Goal: Task Accomplishment & Management: Complete application form

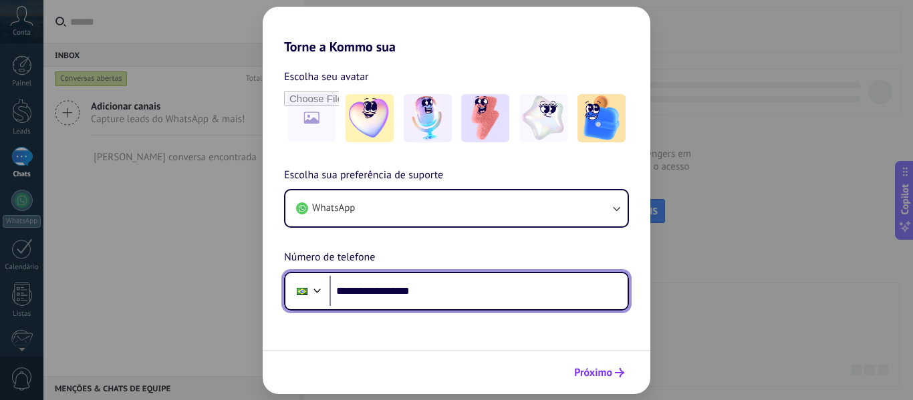
type input "**********"
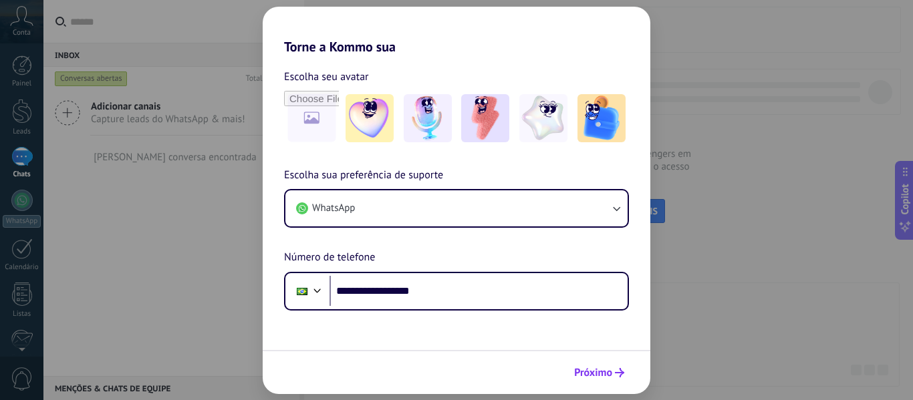
click at [614, 371] on span "Próximo" at bounding box center [599, 372] width 50 height 9
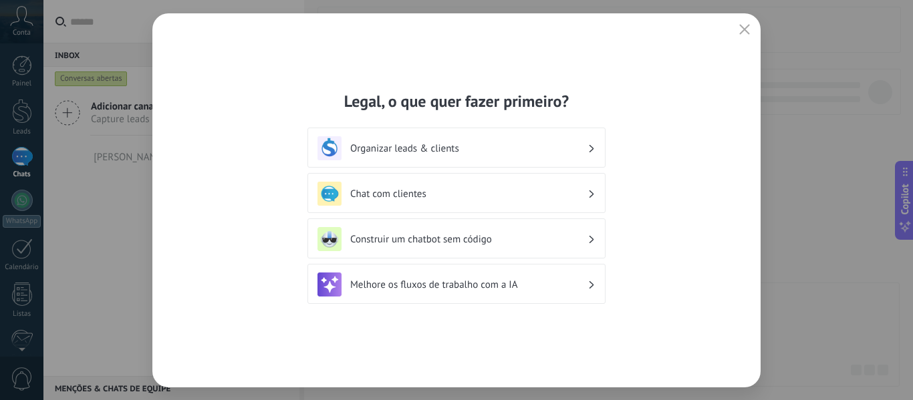
click at [585, 193] on h3 "Chat com clientes" at bounding box center [468, 194] width 237 height 13
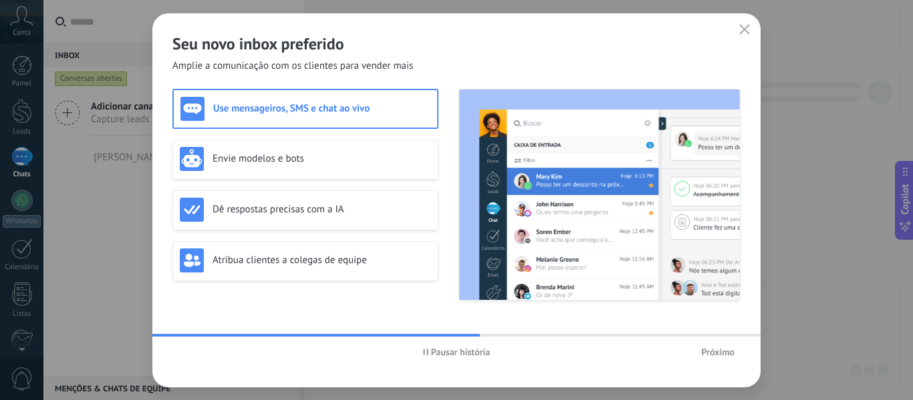
click at [717, 356] on span "Próximo" at bounding box center [717, 352] width 33 height 9
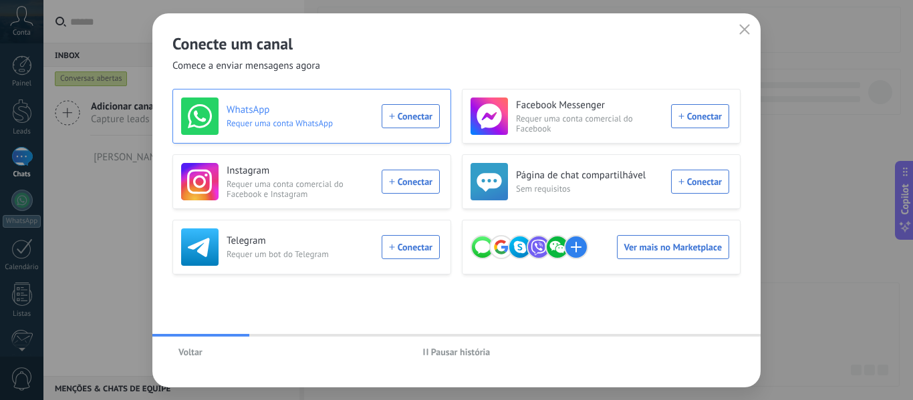
click at [420, 118] on div "WhatsApp Requer uma conta WhatsApp Conectar" at bounding box center [310, 116] width 259 height 37
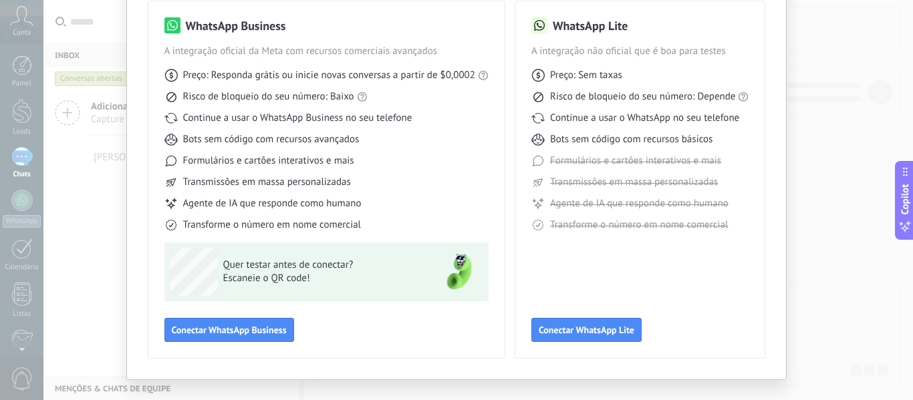
scroll to position [124, 0]
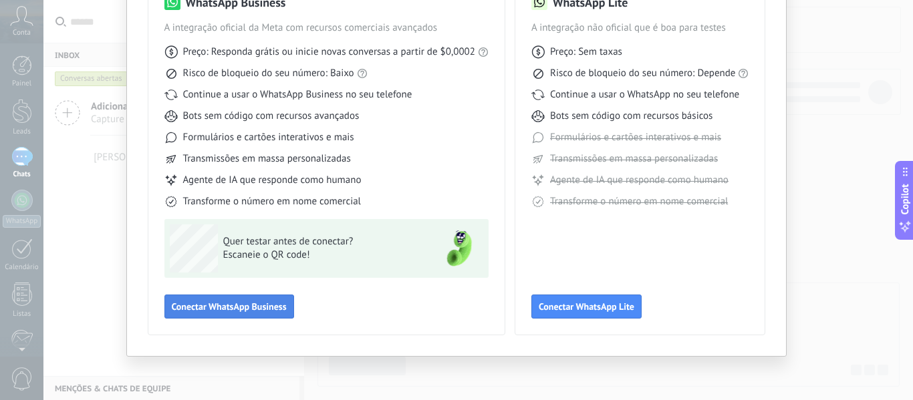
click at [211, 304] on span "Conectar WhatsApp Business" at bounding box center [229, 306] width 115 height 9
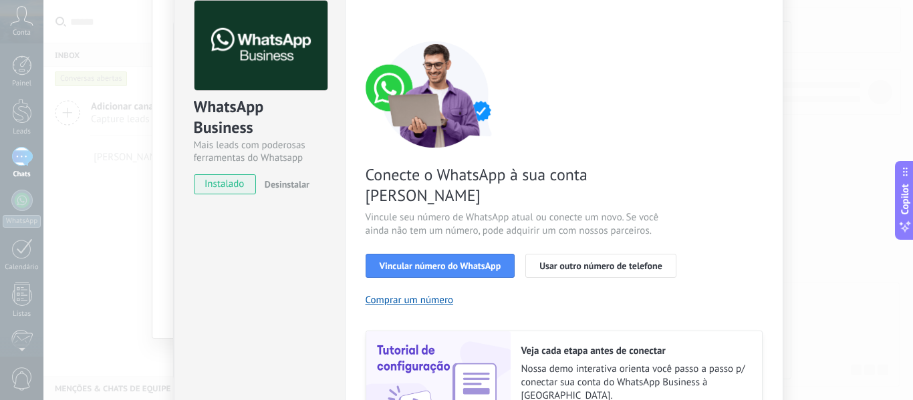
scroll to position [134, 0]
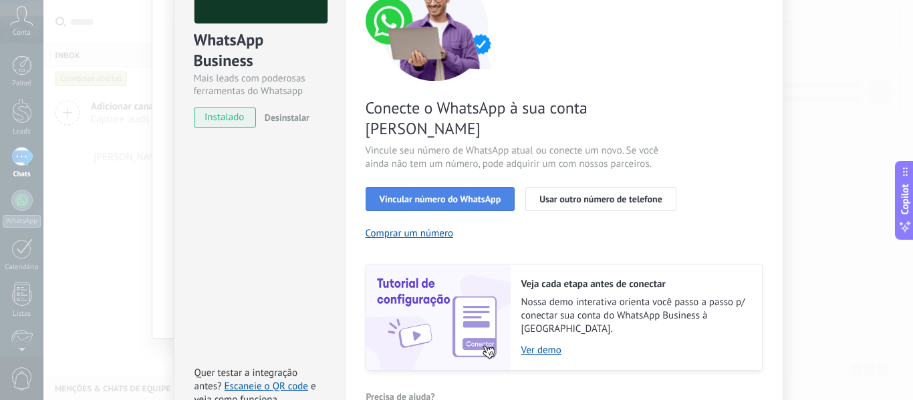
click at [463, 195] on span "Vincular número do WhatsApp" at bounding box center [441, 199] width 122 height 9
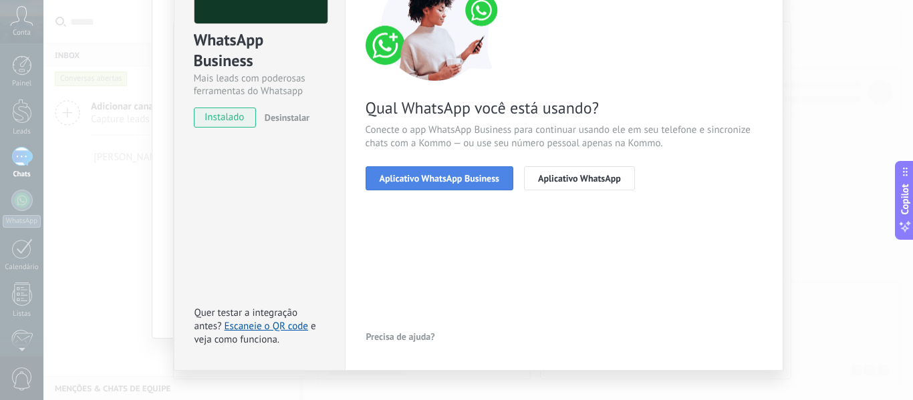
click at [459, 178] on span "Aplicativo WhatsApp Business" at bounding box center [440, 178] width 120 height 9
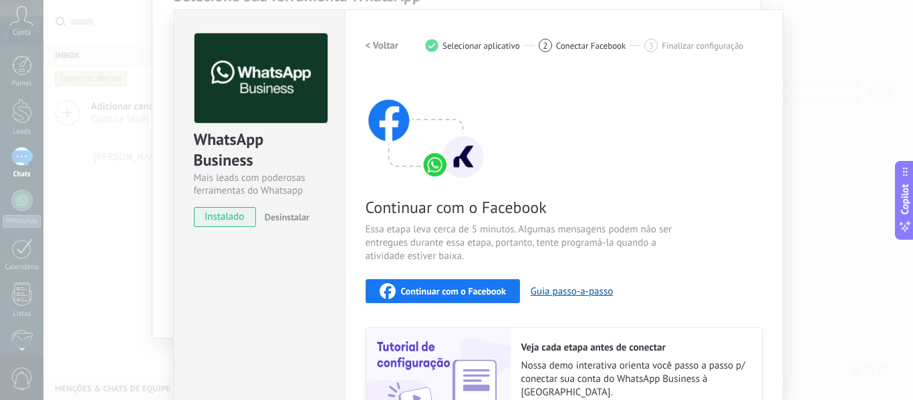
scroll to position [101, 0]
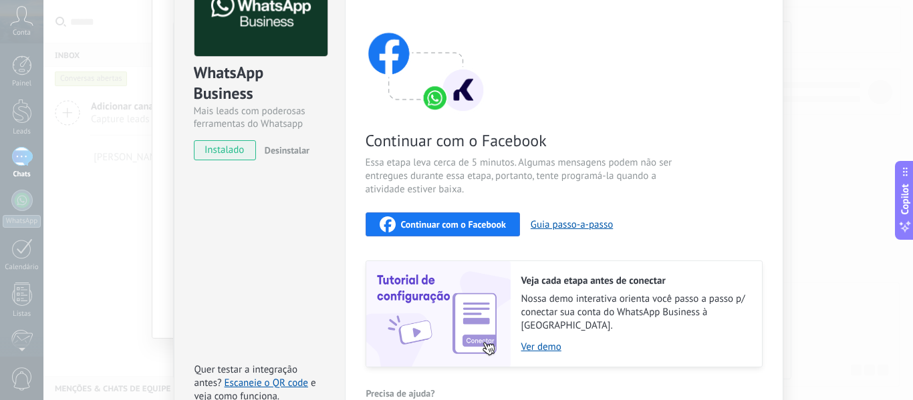
click at [495, 224] on span "Continuar com o Facebook" at bounding box center [453, 224] width 105 height 9
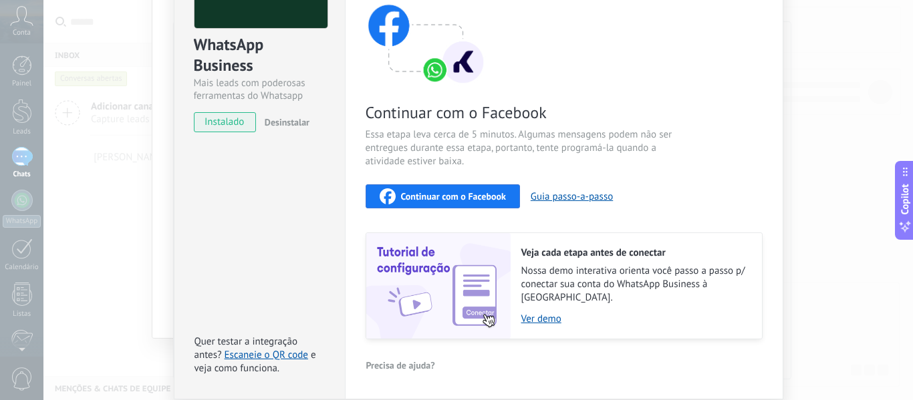
scroll to position [134, 0]
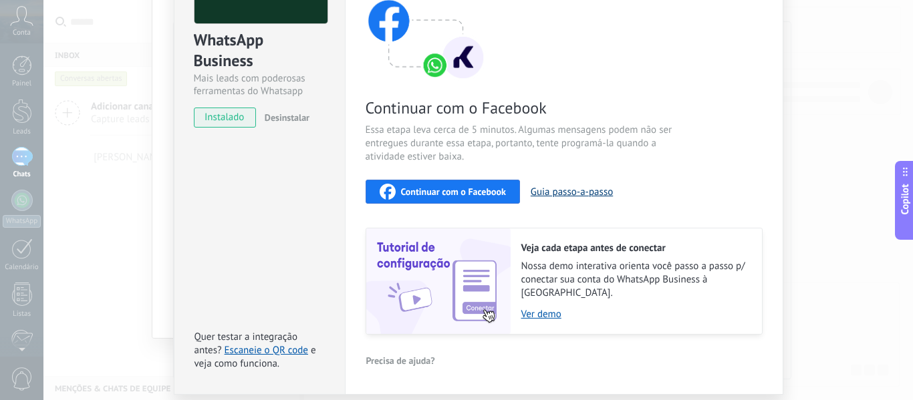
click at [566, 186] on button "Guia passo-a-passo" at bounding box center [572, 192] width 82 height 13
click at [434, 185] on div "Continuar com o Facebook" at bounding box center [443, 192] width 126 height 16
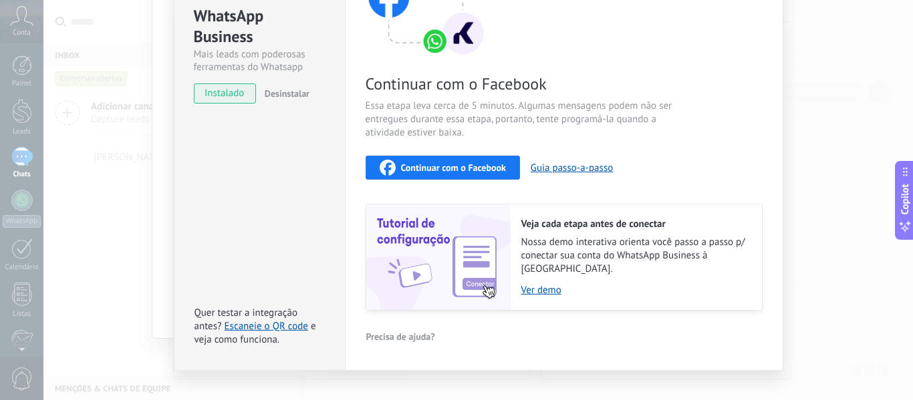
scroll to position [168, 0]
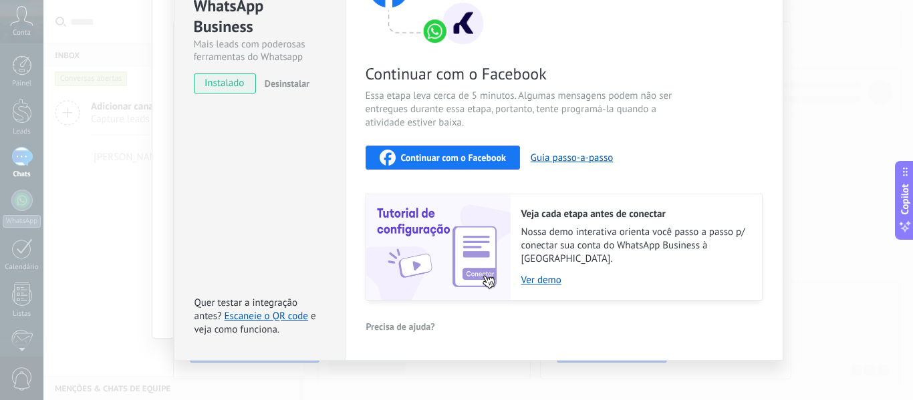
click at [474, 157] on span "Continuar com o Facebook" at bounding box center [453, 157] width 105 height 9
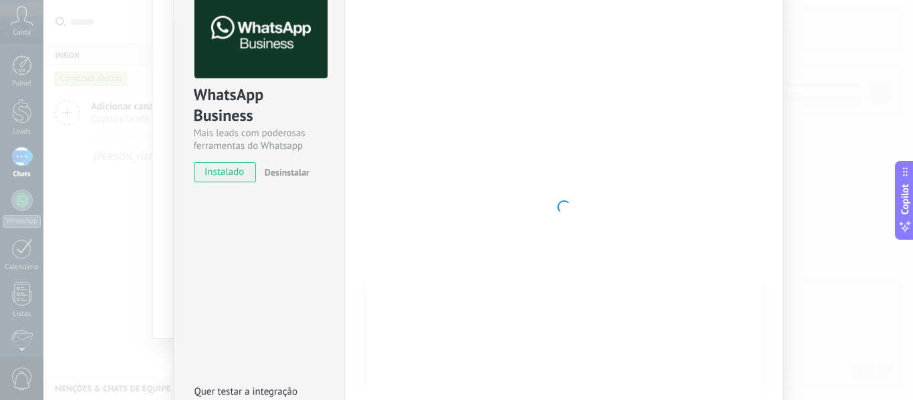
scroll to position [0, 0]
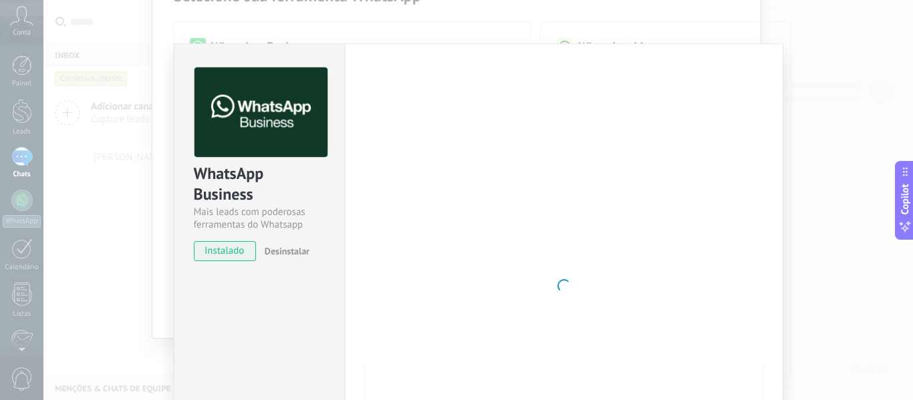
click at [227, 249] on span "instalado" at bounding box center [225, 251] width 61 height 20
click at [254, 191] on div "WhatsApp Business" at bounding box center [260, 184] width 132 height 43
click at [219, 249] on span "instalado" at bounding box center [225, 251] width 61 height 20
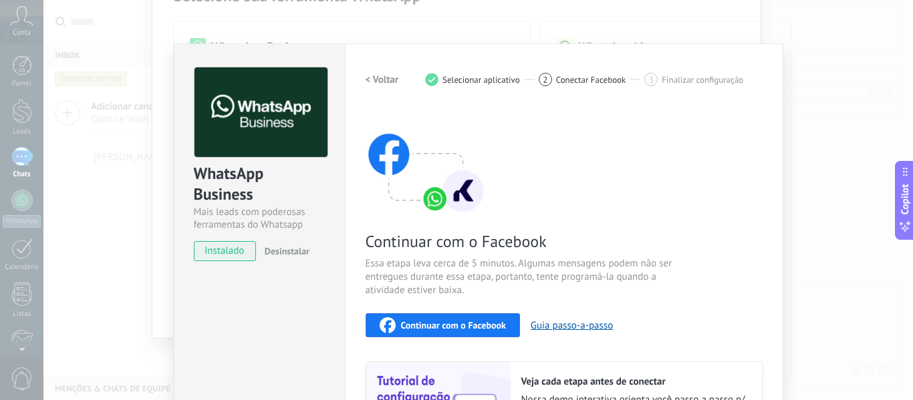
click at [806, 60] on div "WhatsApp Business Mais leads com poderosas ferramentas do Whatsapp instalado De…" at bounding box center [478, 200] width 870 height 400
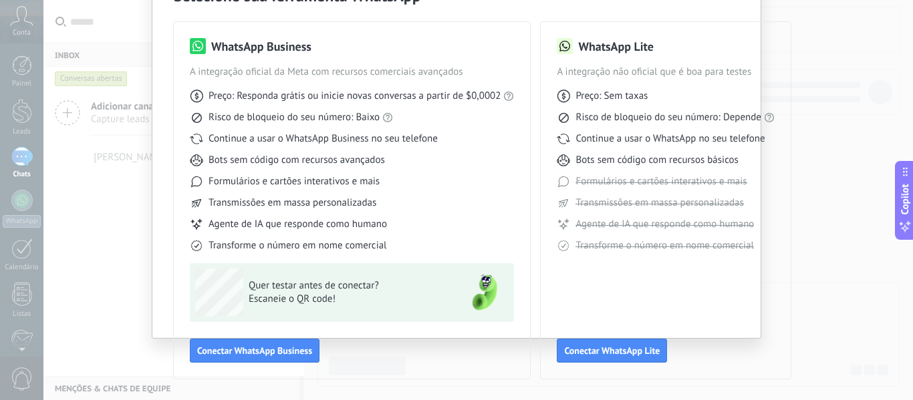
click at [811, 78] on div "Selecione sua ferramenta WhatsApp WhatsApp Business A integração oficial da Met…" at bounding box center [456, 200] width 913 height 400
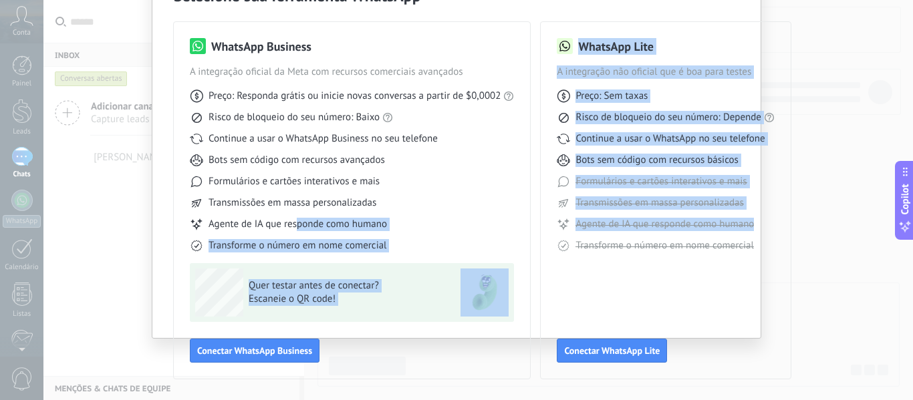
drag, startPoint x: 543, startPoint y: 244, endPoint x: 293, endPoint y: 220, distance: 251.2
click at [293, 220] on div "WhatsApp Business A integração oficial da Meta com recursos comerciais avançado…" at bounding box center [457, 192] width 566 height 373
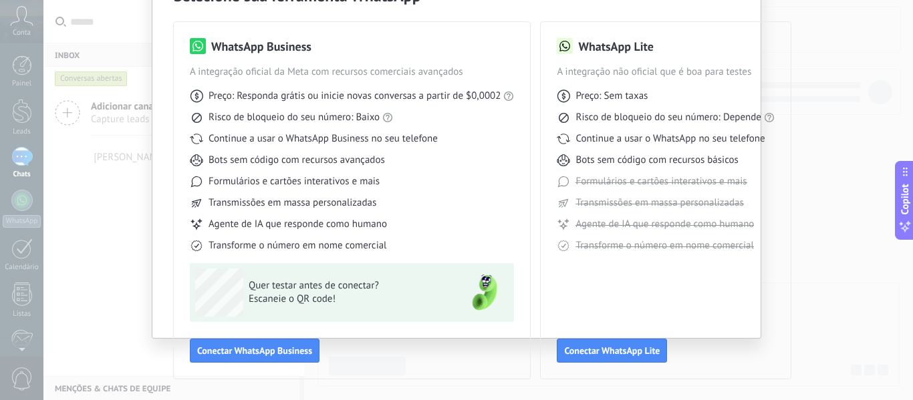
click at [580, 284] on div "WhatsApp Lite A integração não oficial que é boa para testes Preço: Sem taxas R…" at bounding box center [666, 200] width 218 height 325
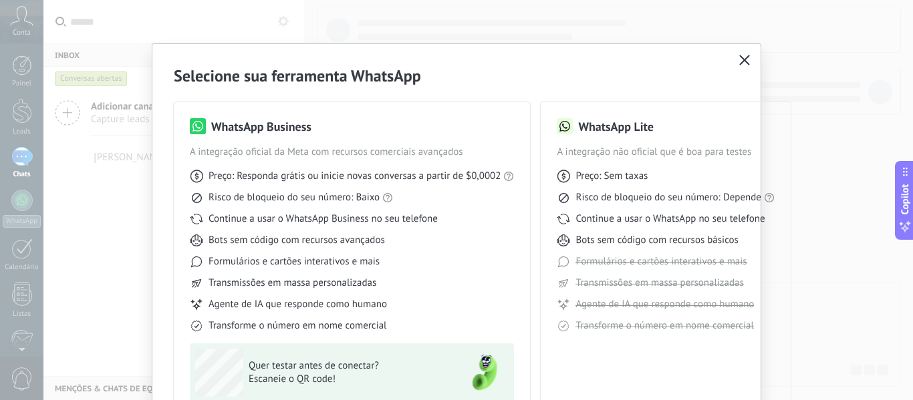
click at [739, 59] on icon "button" at bounding box center [744, 60] width 11 height 11
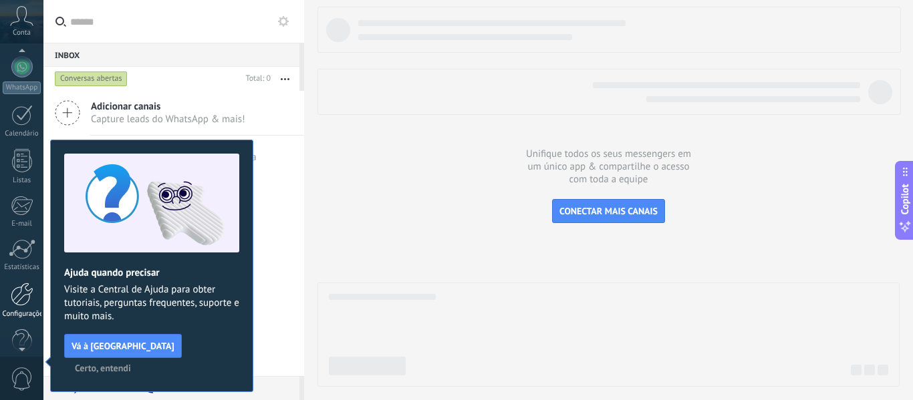
click at [22, 301] on div at bounding box center [22, 294] width 23 height 23
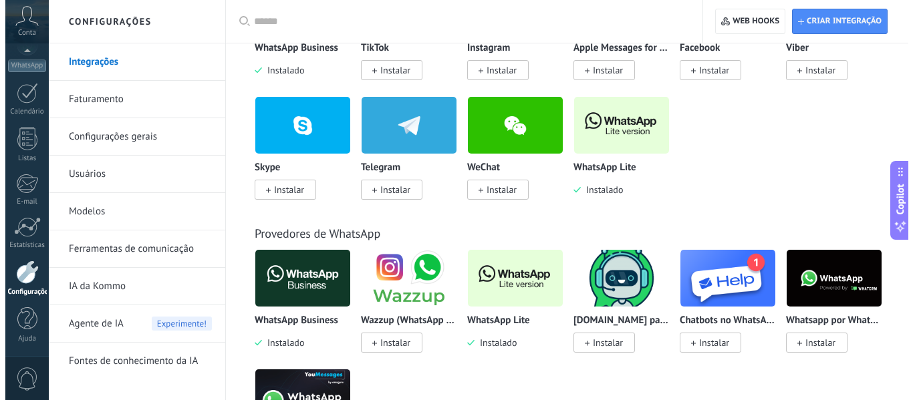
scroll to position [401, 0]
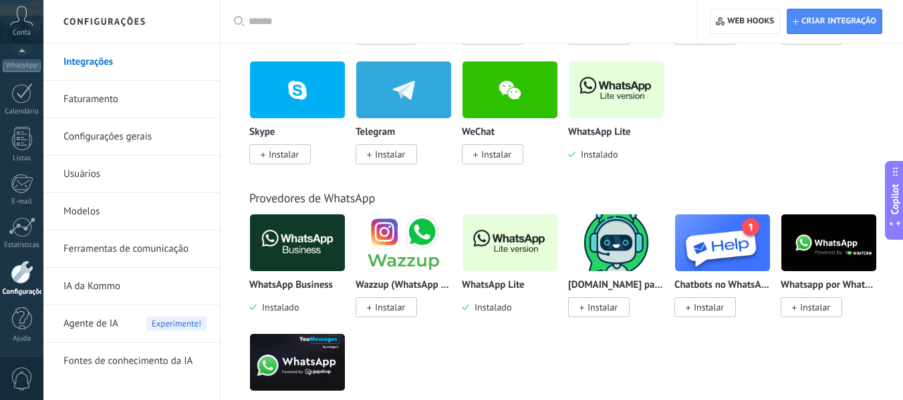
click at [495, 268] on img at bounding box center [510, 243] width 95 height 65
click at [505, 298] on div "WhatsApp Lite Instalado" at bounding box center [510, 297] width 96 height 34
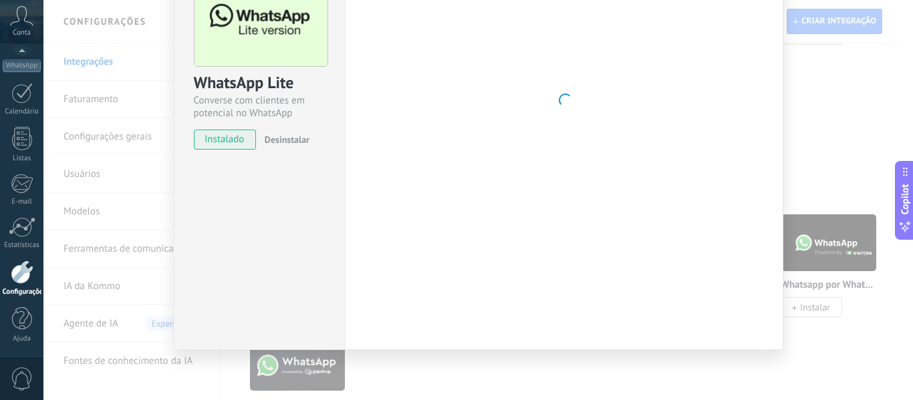
scroll to position [24, 0]
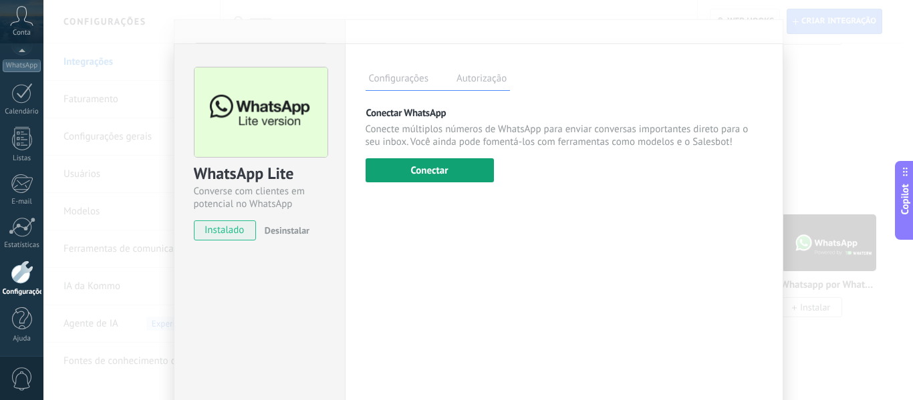
click at [471, 170] on button "Conectar" at bounding box center [430, 170] width 128 height 24
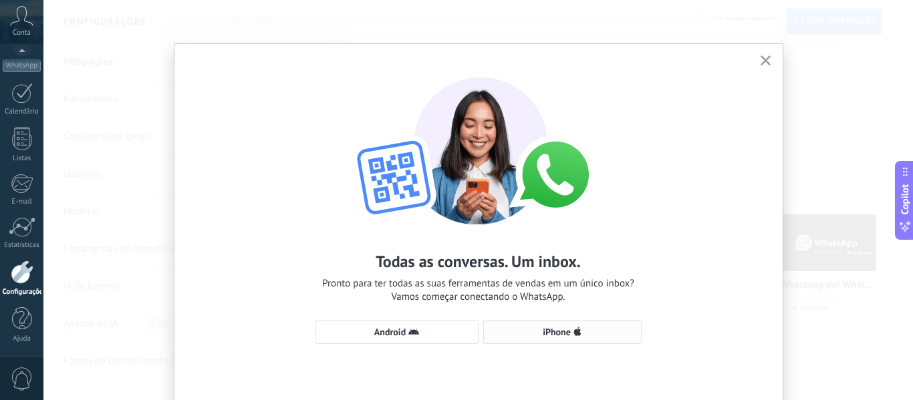
click at [592, 332] on span "iPhone" at bounding box center [563, 332] width 144 height 11
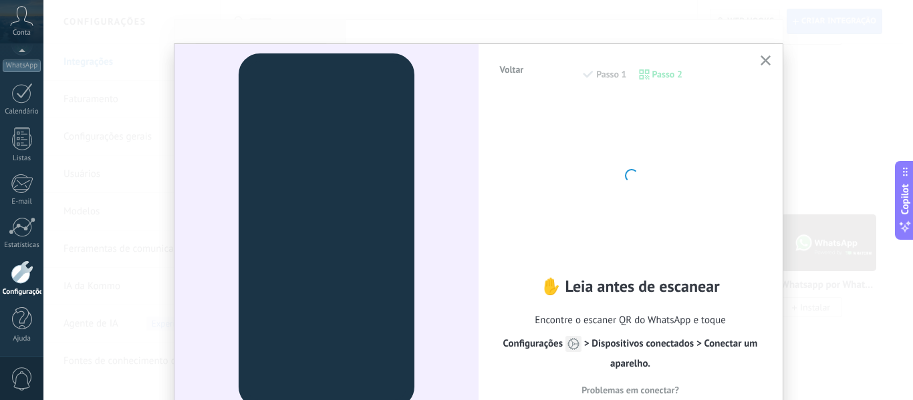
scroll to position [61, 0]
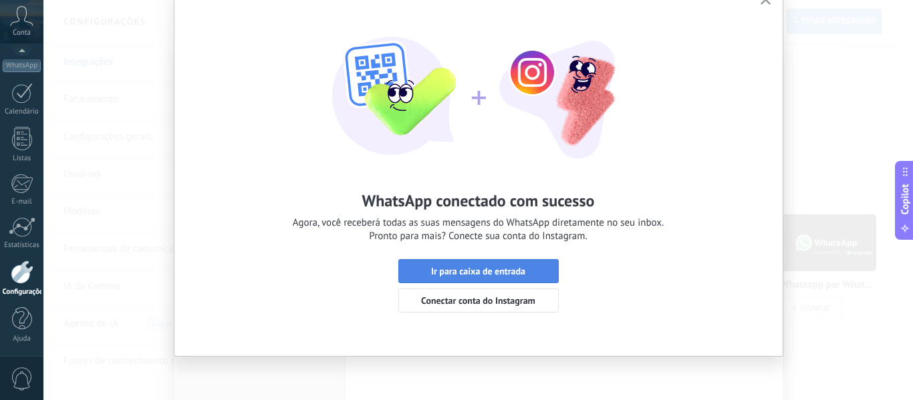
click at [491, 274] on span "Ir para caixa de entrada" at bounding box center [478, 271] width 94 height 9
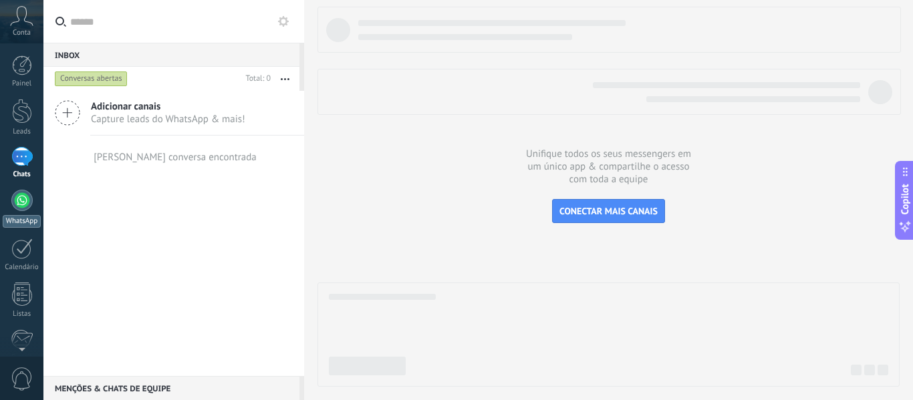
click at [16, 208] on div at bounding box center [21, 200] width 21 height 21
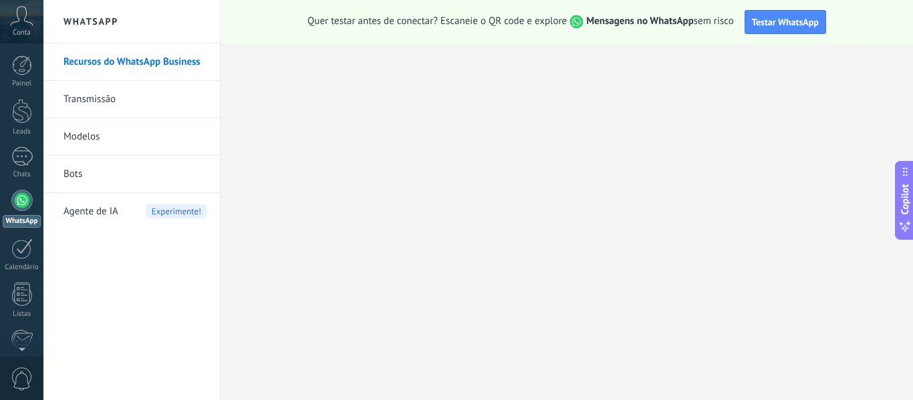
click at [19, 197] on div at bounding box center [21, 200] width 21 height 21
click at [18, 112] on div at bounding box center [22, 111] width 20 height 25
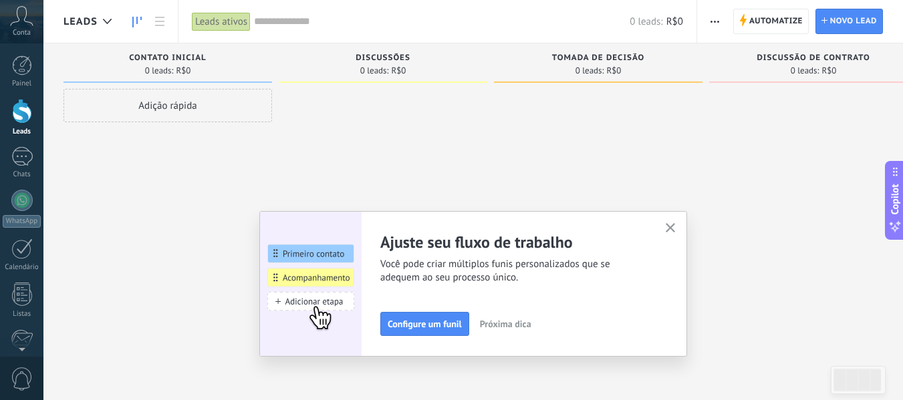
click at [671, 228] on icon "button" at bounding box center [671, 228] width 10 height 10
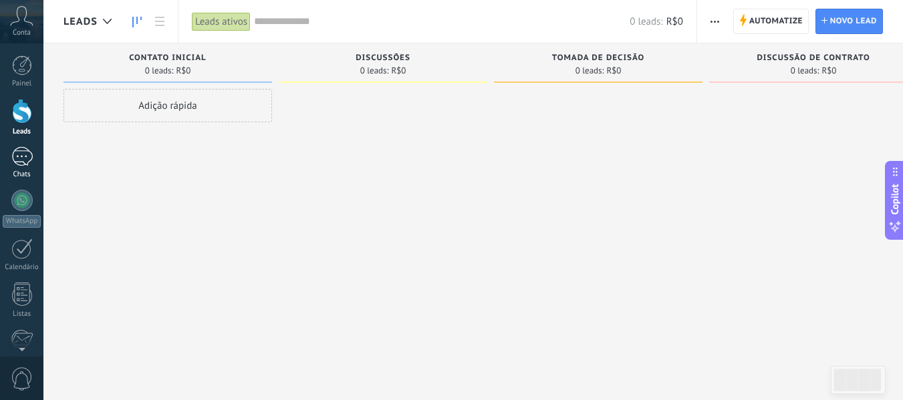
click at [26, 159] on div at bounding box center [21, 156] width 21 height 19
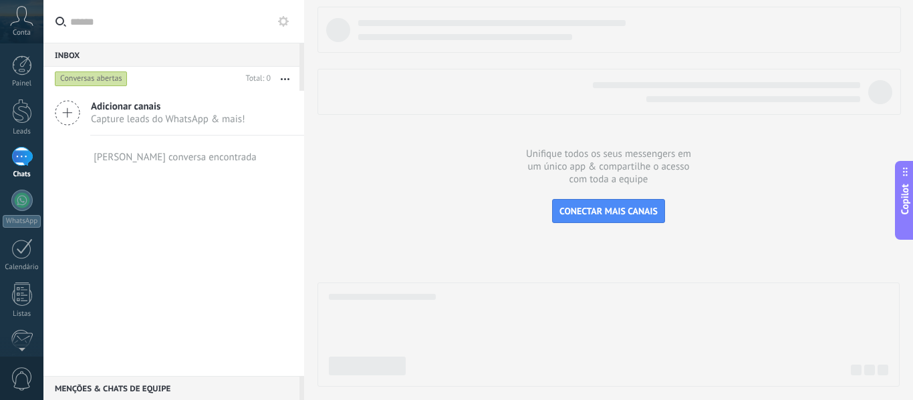
click at [122, 120] on span "Capture leads do WhatsApp & mais!" at bounding box center [168, 119] width 154 height 13
click at [74, 117] on icon at bounding box center [67, 112] width 25 height 25
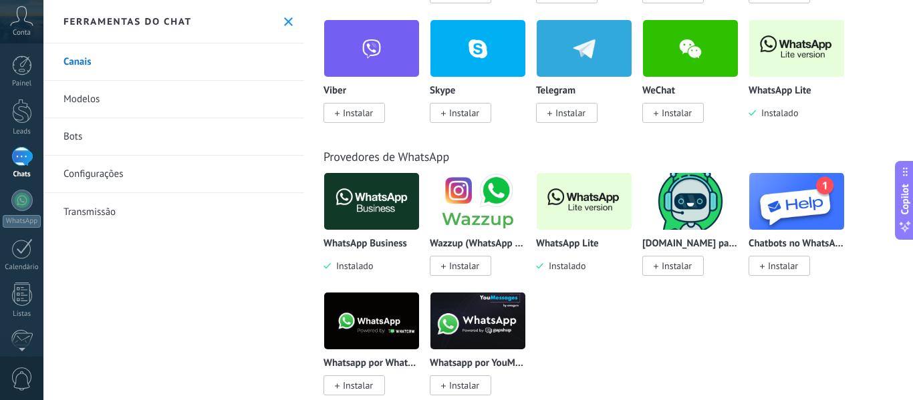
scroll to position [401, 0]
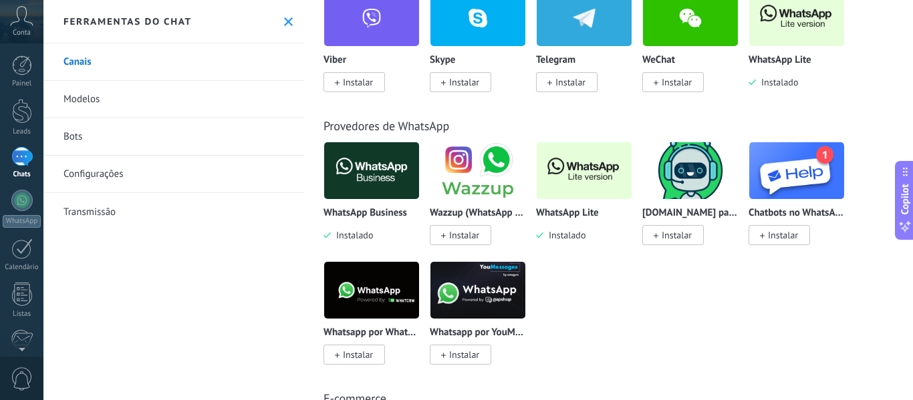
click at [580, 172] on img at bounding box center [584, 170] width 95 height 65
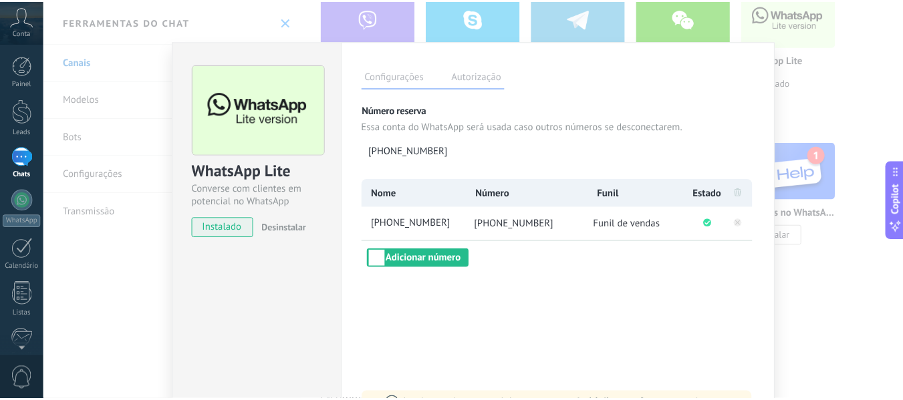
scroll to position [0, 0]
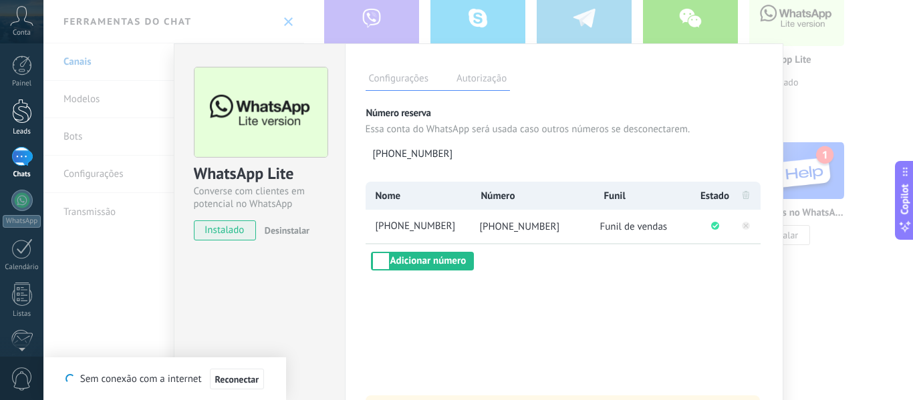
click at [19, 117] on div at bounding box center [22, 111] width 20 height 25
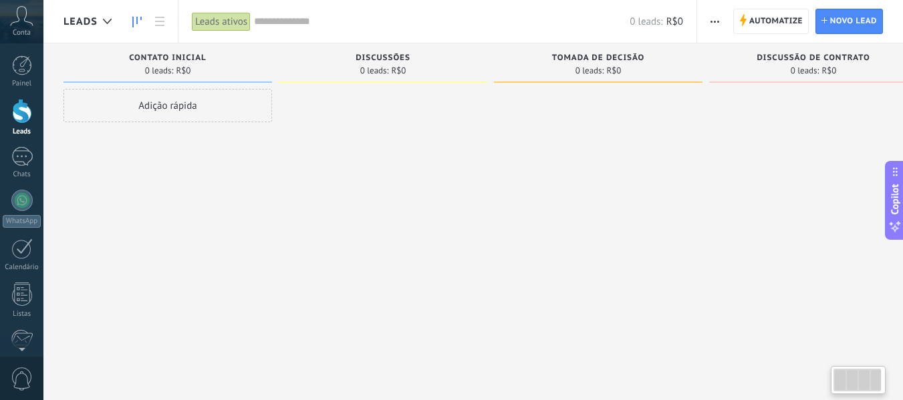
drag, startPoint x: 627, startPoint y: 72, endPoint x: 561, endPoint y: 72, distance: 66.2
click at [561, 72] on div "0 leads: R$0" at bounding box center [598, 70] width 195 height 11
click at [848, 22] on span "Novo lead" at bounding box center [853, 21] width 47 height 24
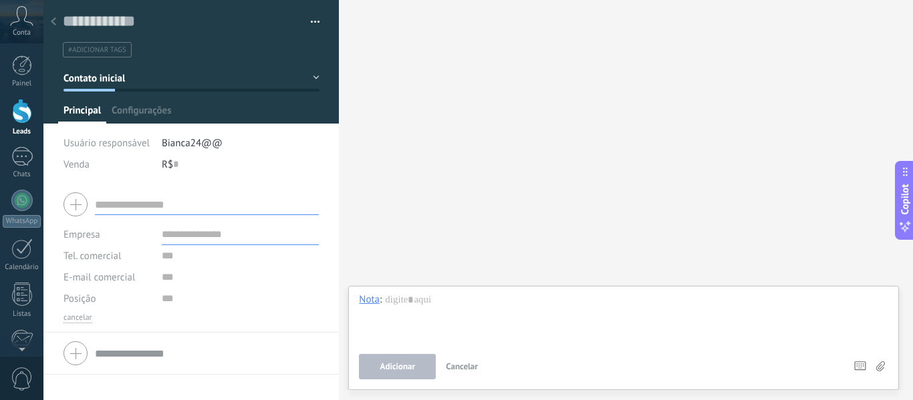
click at [171, 206] on input "text" at bounding box center [207, 204] width 224 height 21
click at [72, 199] on div at bounding box center [191, 204] width 255 height 33
click at [465, 362] on span "Cancelar" at bounding box center [462, 366] width 32 height 11
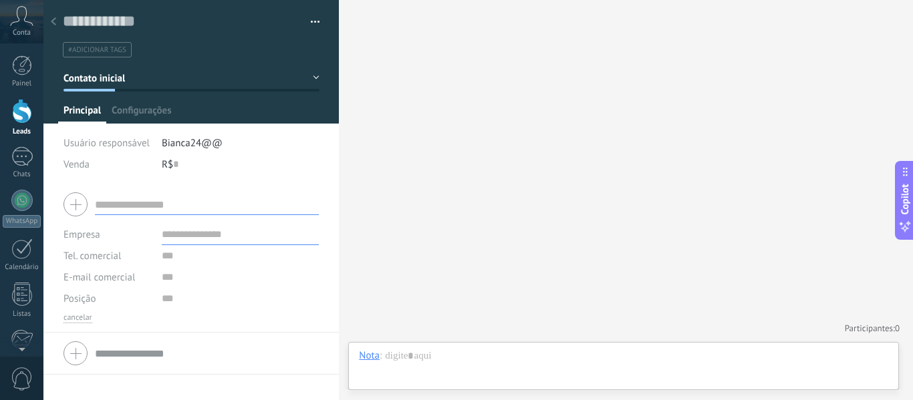
click at [443, 240] on div "Buscar Carregar mais Participantes: 0 Adicionar membro Bots: 0" at bounding box center [626, 200] width 574 height 400
click at [22, 27] on div "Conta" at bounding box center [21, 21] width 43 height 43
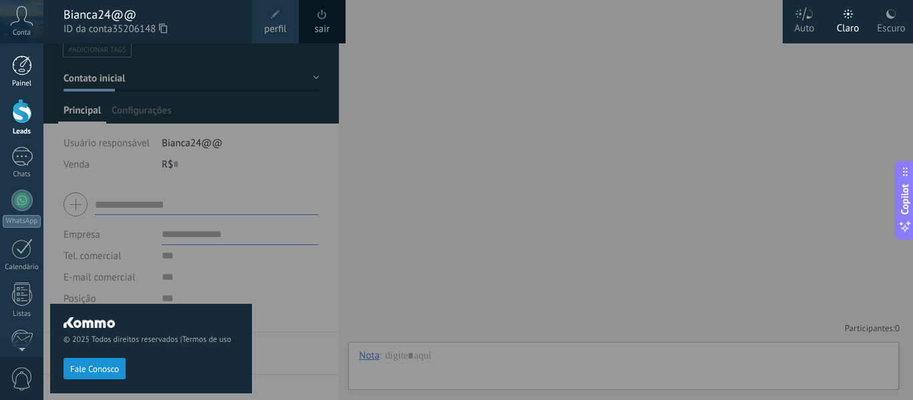
click at [8, 68] on link "Painel" at bounding box center [21, 71] width 43 height 33
